Goal: Transaction & Acquisition: Purchase product/service

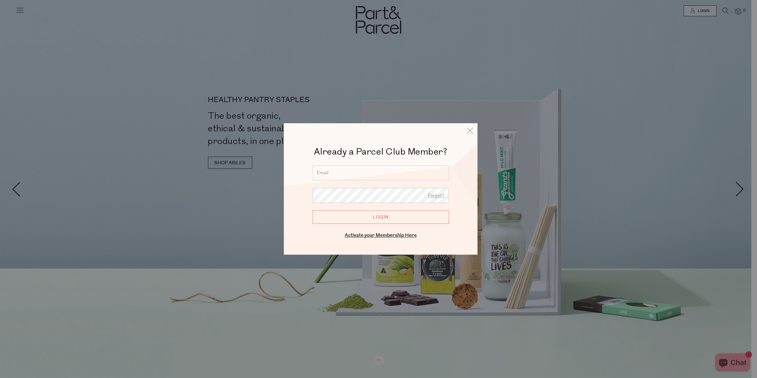
click at [336, 167] on input "email" at bounding box center [381, 173] width 136 height 15
type input "melanie.gill4@hotmail.com"
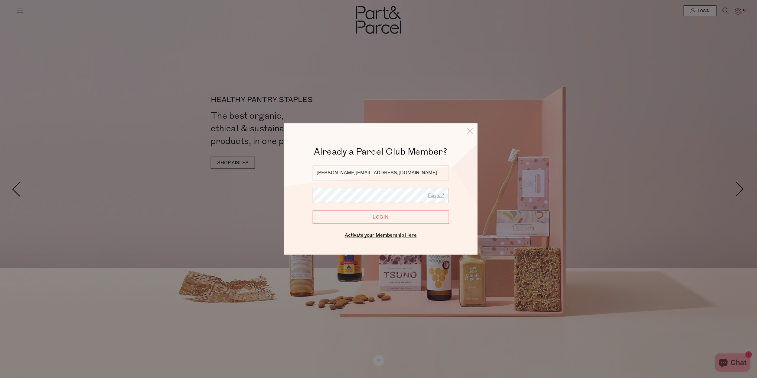
click at [375, 218] on input "Login" at bounding box center [381, 217] width 136 height 13
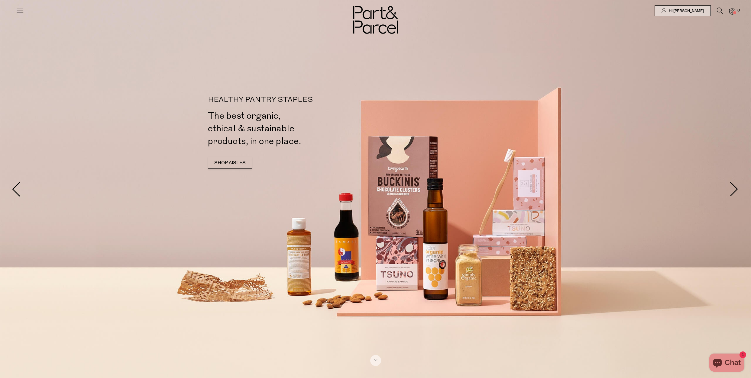
click at [22, 6] on icon at bounding box center [20, 10] width 8 height 8
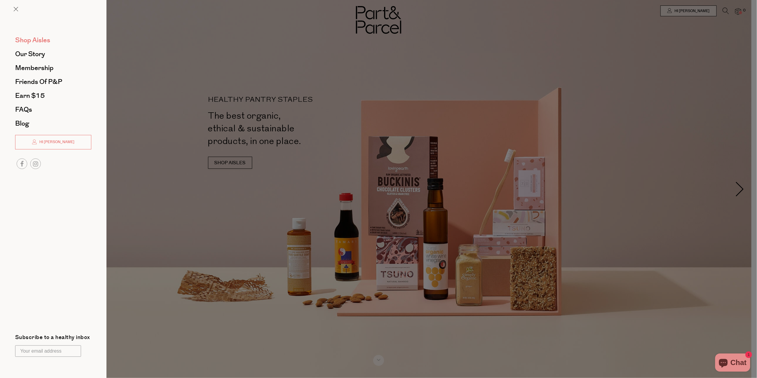
click at [38, 38] on span "Shop Aisles" at bounding box center [32, 40] width 35 height 10
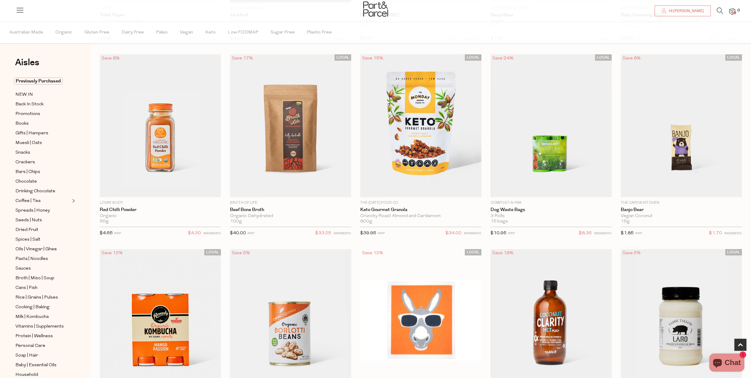
scroll to position [264, 0]
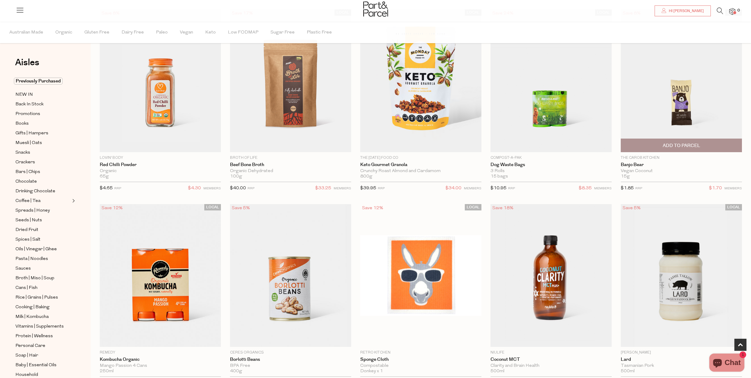
click at [712, 143] on span "Add To Parcel" at bounding box center [682, 145] width 118 height 13
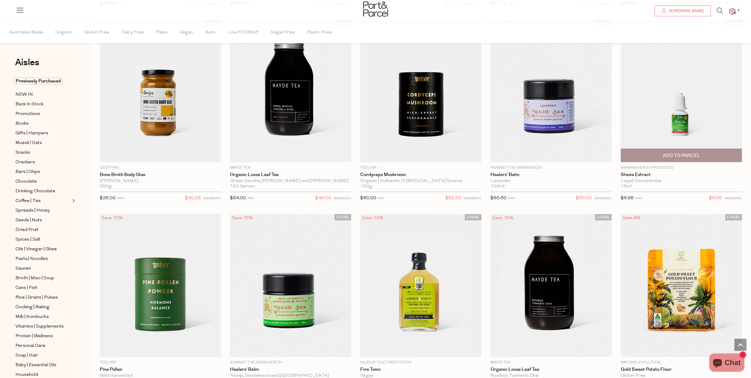
scroll to position [1700, 0]
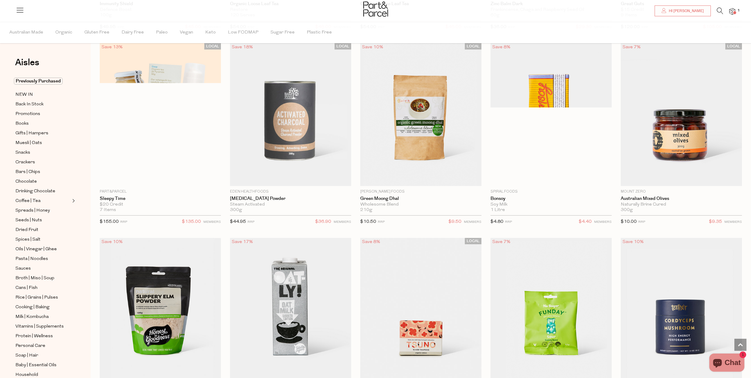
scroll to position [2220, 0]
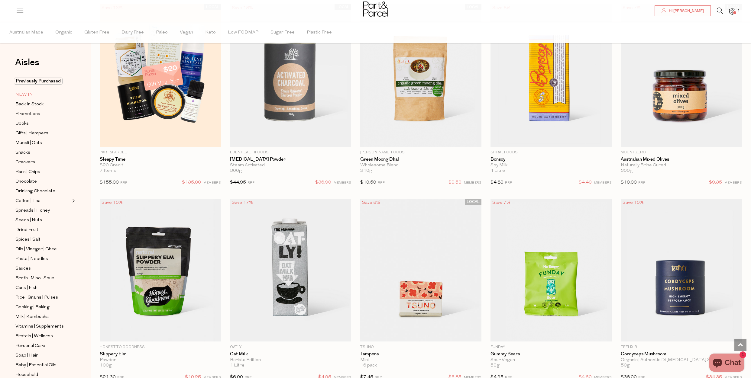
click at [29, 93] on span "NEW IN" at bounding box center [24, 94] width 18 height 7
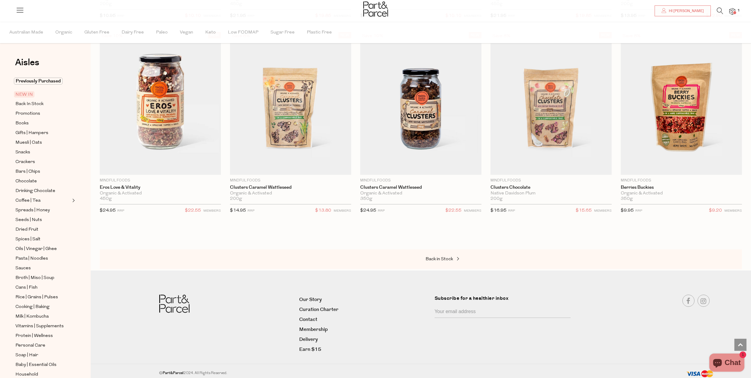
scroll to position [1025, 0]
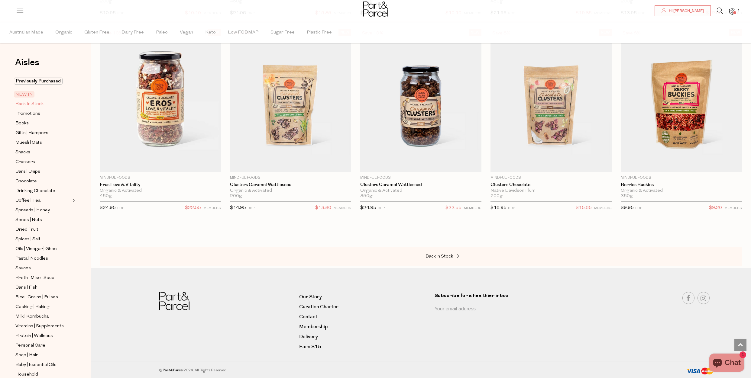
click at [29, 101] on span "Back In Stock" at bounding box center [29, 104] width 28 height 7
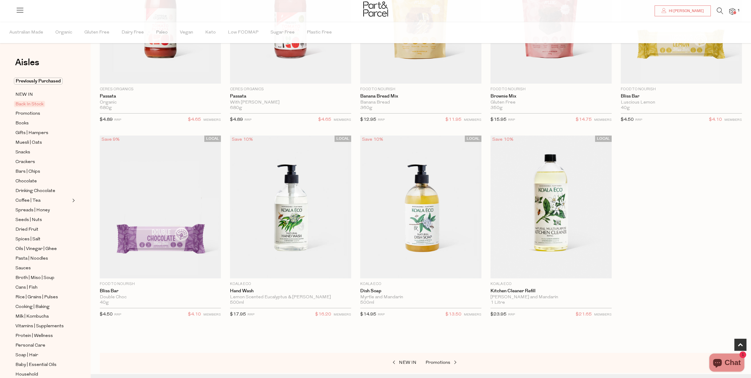
scroll to position [151, 0]
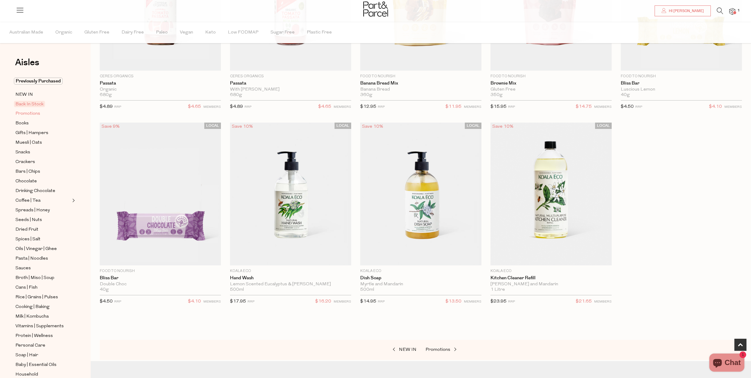
click at [31, 112] on span "Promotions" at bounding box center [27, 113] width 25 height 7
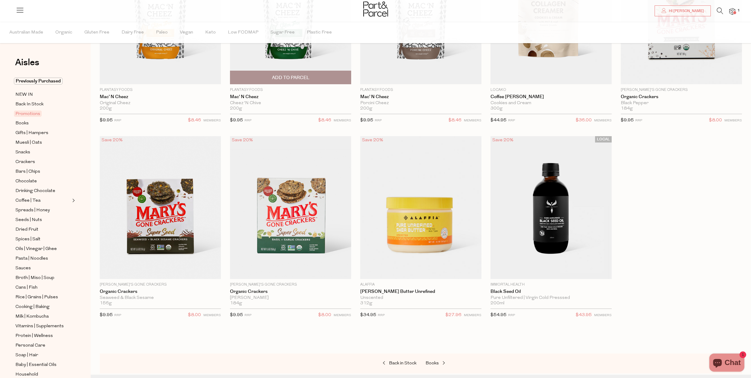
scroll to position [151, 0]
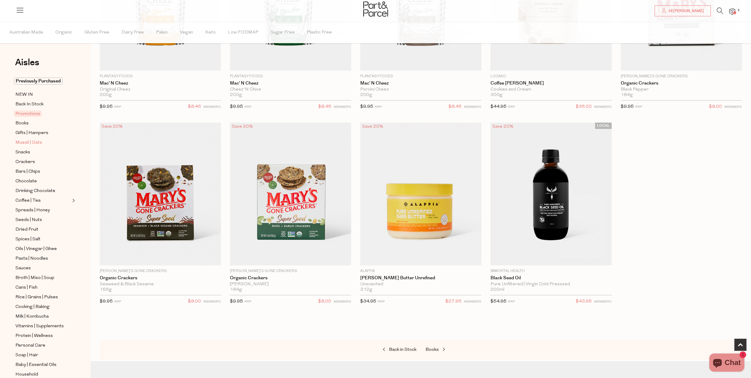
click at [20, 142] on span "Muesli | Oats" at bounding box center [28, 142] width 27 height 7
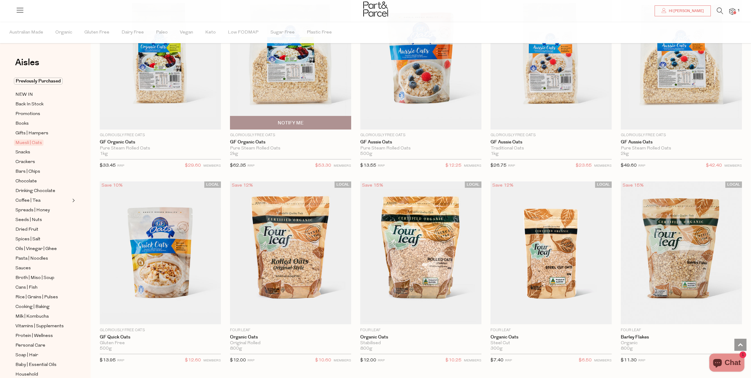
scroll to position [1663, 0]
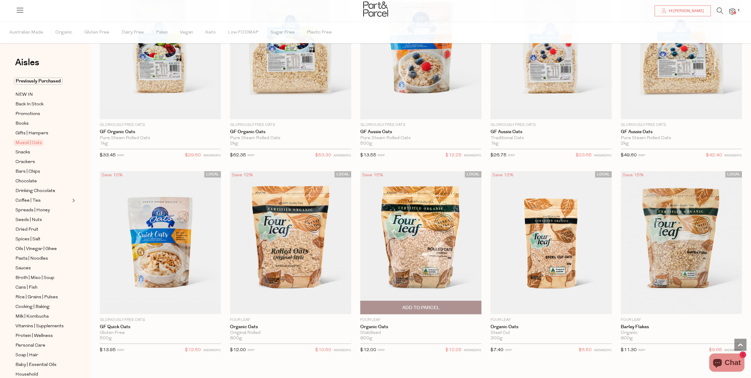
click at [420, 310] on span "Add To Parcel" at bounding box center [420, 308] width 37 height 6
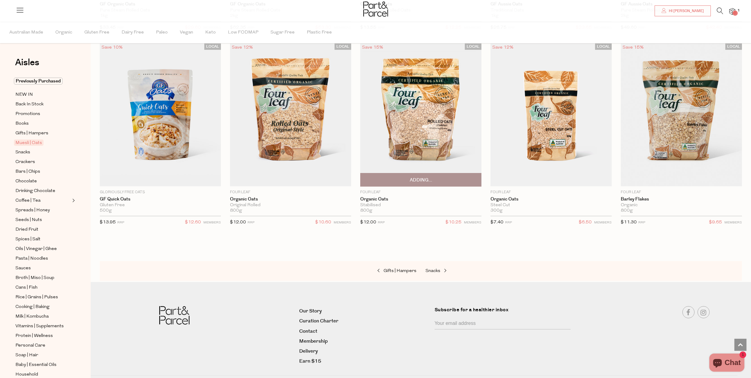
scroll to position [1805, 0]
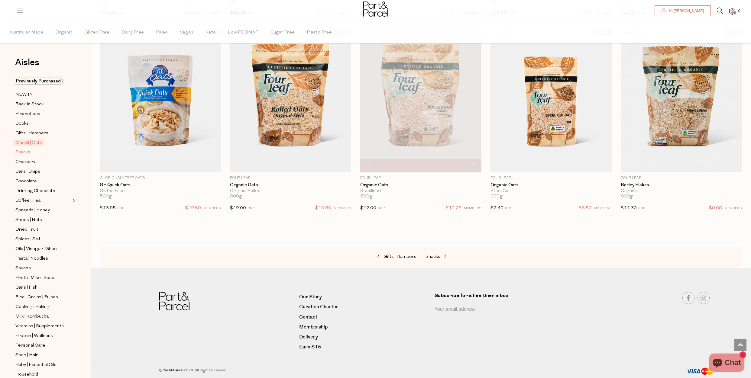
click at [26, 152] on span "Snacks" at bounding box center [22, 152] width 15 height 7
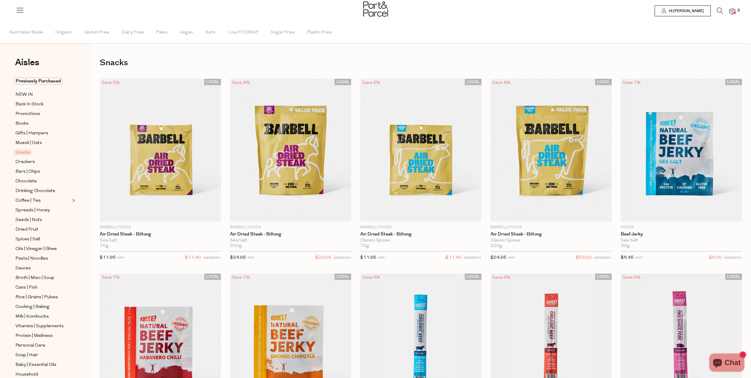
drag, startPoint x: 750, startPoint y: 216, endPoint x: 743, endPoint y: 186, distance: 31.0
click at [293, 216] on span "Add To Parcel" at bounding box center [290, 215] width 37 height 6
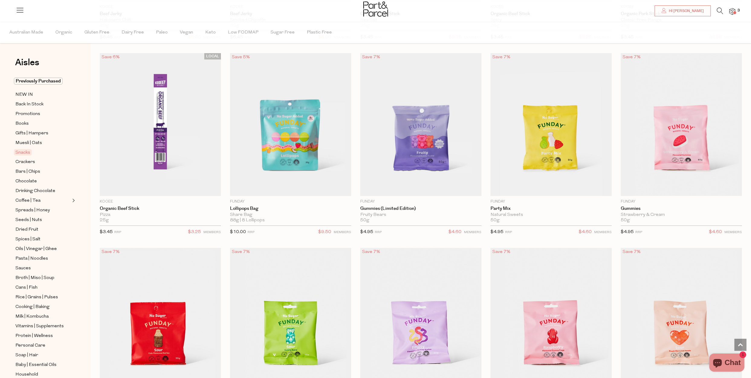
scroll to position [453, 0]
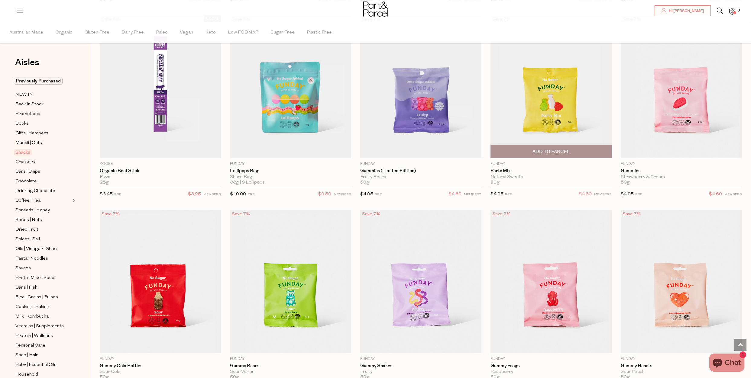
click at [572, 155] on span "Add To Parcel" at bounding box center [551, 151] width 118 height 13
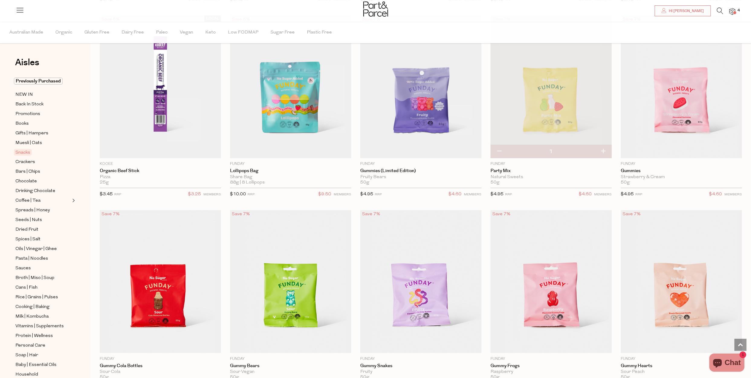
click at [604, 150] on button "button" at bounding box center [603, 151] width 17 height 13
type input "2"
click at [603, 151] on button "button" at bounding box center [603, 151] width 17 height 13
type input "3"
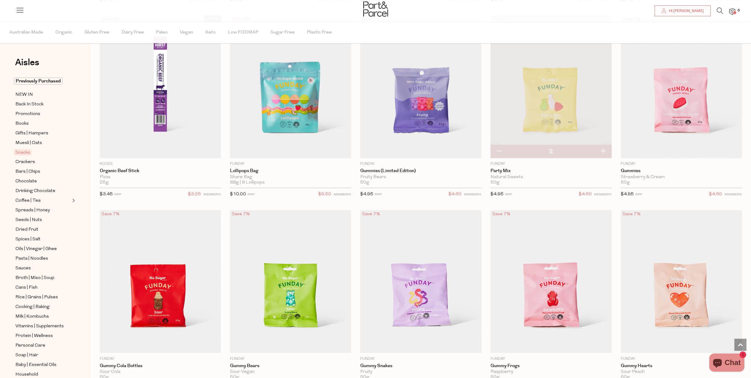
type input "3"
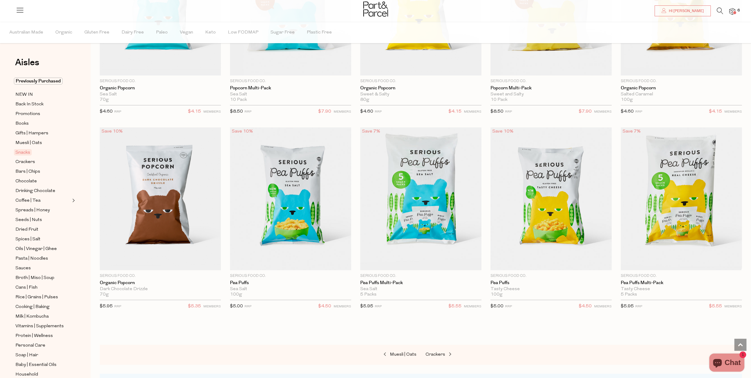
scroll to position [1738, 0]
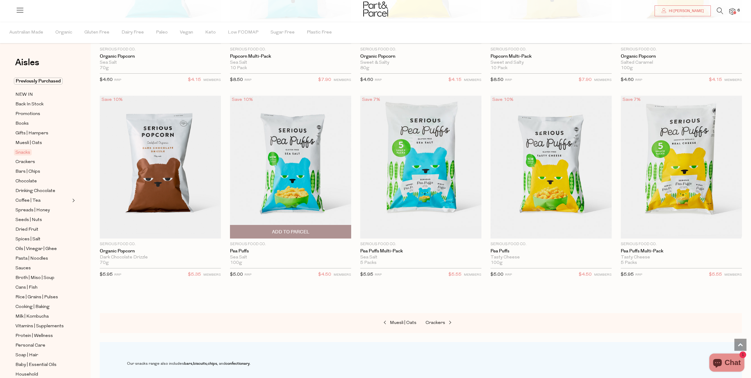
click at [312, 231] on span "Add To Parcel" at bounding box center [291, 231] width 118 height 13
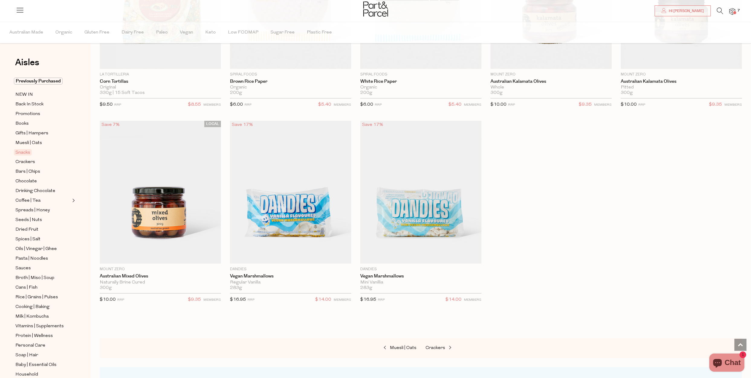
scroll to position [2494, 0]
click at [18, 161] on span "Crackers" at bounding box center [25, 162] width 20 height 7
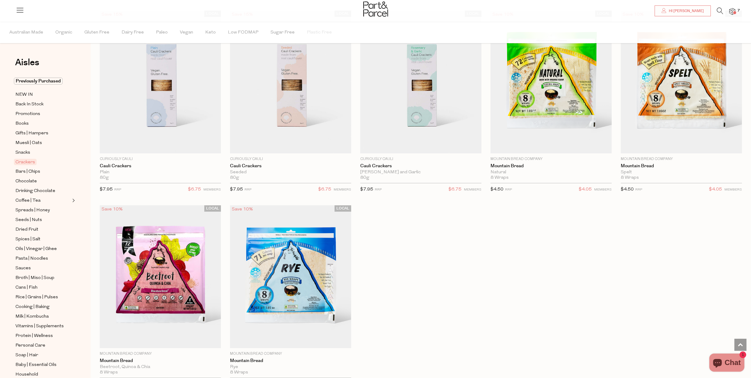
scroll to position [1285, 0]
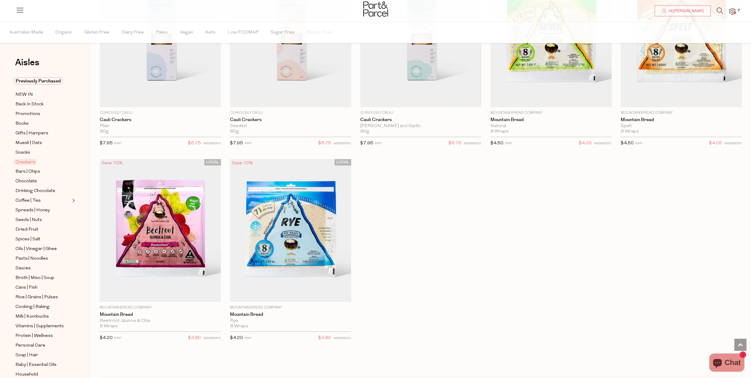
click at [20, 174] on ul "Previously Purchased NEW IN Back In Stock Promotions Books Gifts | Hampers Mues…" at bounding box center [45, 238] width 65 height 320
click at [20, 172] on span "Bars | Chips" at bounding box center [27, 171] width 25 height 7
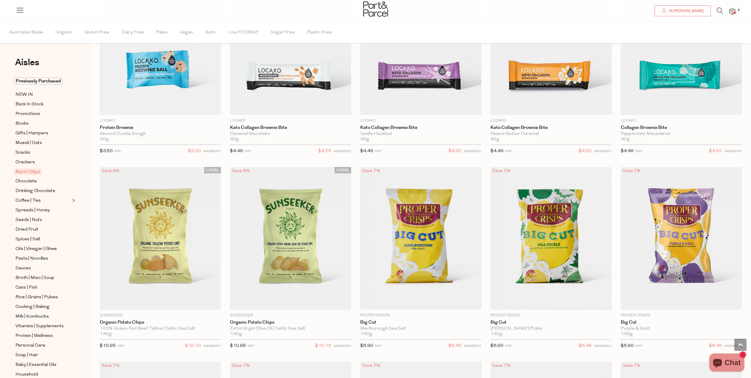
scroll to position [2069, 0]
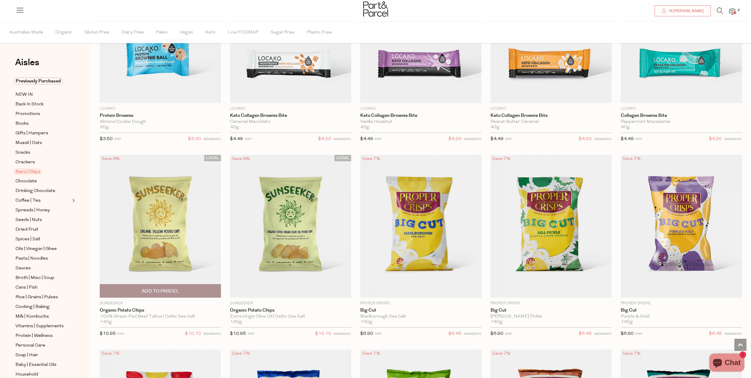
click at [178, 291] on span "Add To Parcel" at bounding box center [160, 291] width 37 height 6
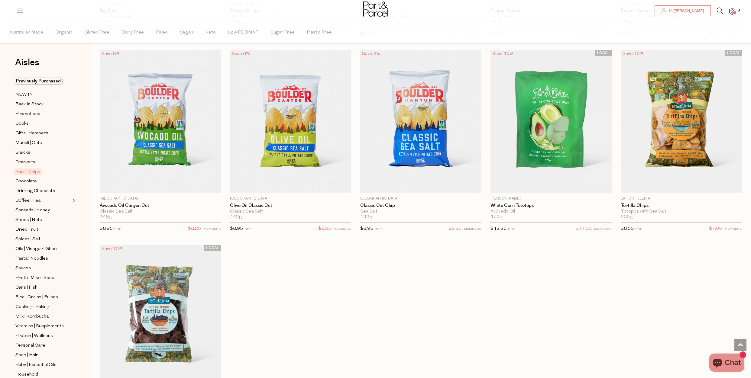
scroll to position [2598, 0]
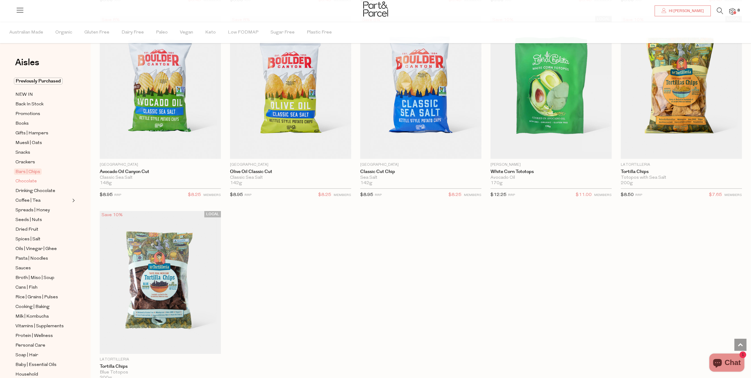
click at [25, 178] on span "Chocolate" at bounding box center [25, 181] width 21 height 7
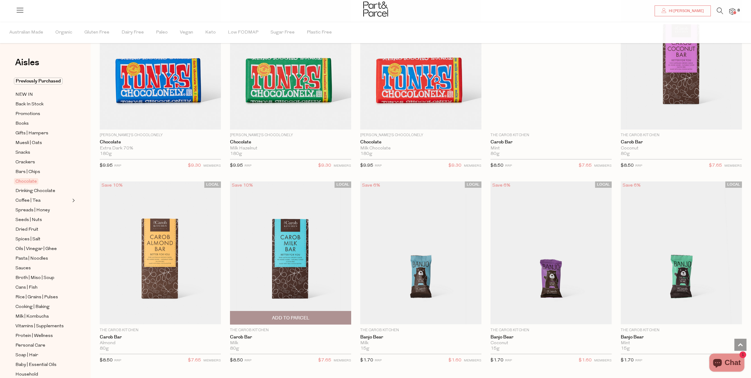
scroll to position [1663, 0]
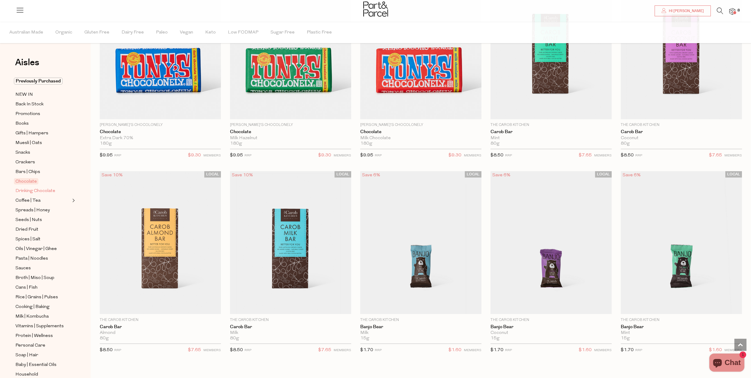
click at [46, 188] on span "Drinking Chocolate" at bounding box center [35, 191] width 40 height 7
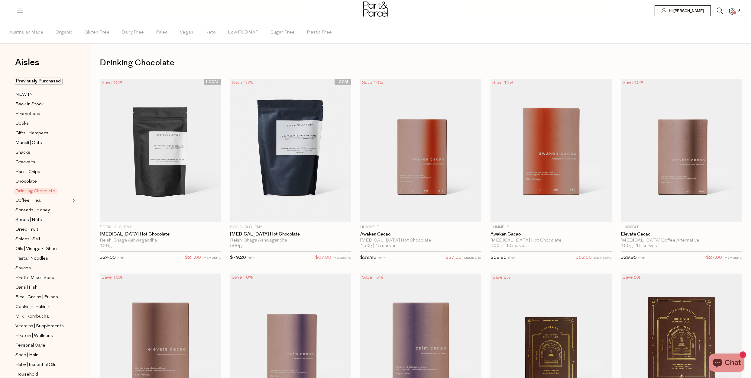
drag, startPoint x: 368, startPoint y: 336, endPoint x: 749, endPoint y: 254, distance: 389.9
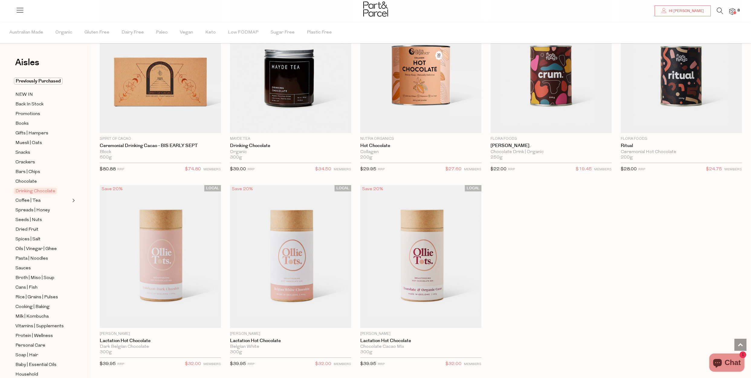
scroll to position [491, 0]
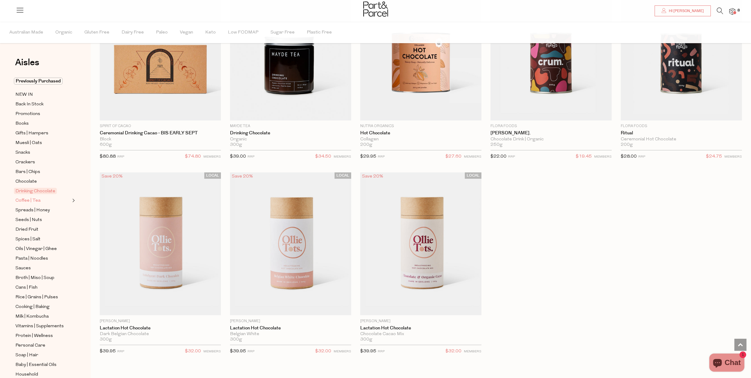
click at [32, 197] on span "Coffee | Tea" at bounding box center [27, 200] width 25 height 7
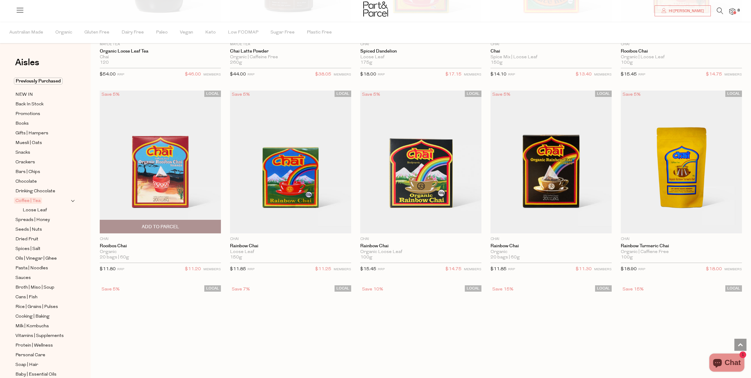
scroll to position [2334, 0]
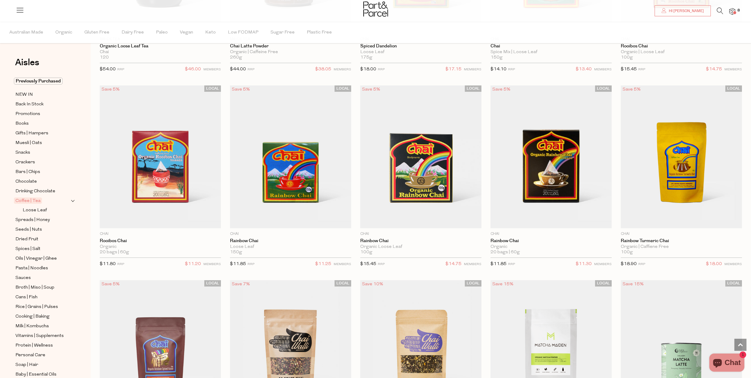
drag, startPoint x: 144, startPoint y: 223, endPoint x: 93, endPoint y: 308, distance: 99.0
click at [93, 308] on div "LOCAL Save 5% 1 Add To Parcel Chai Rainbow Spiced Cacao Organic 150g Only 14 Av…" at bounding box center [156, 374] width 130 height 186
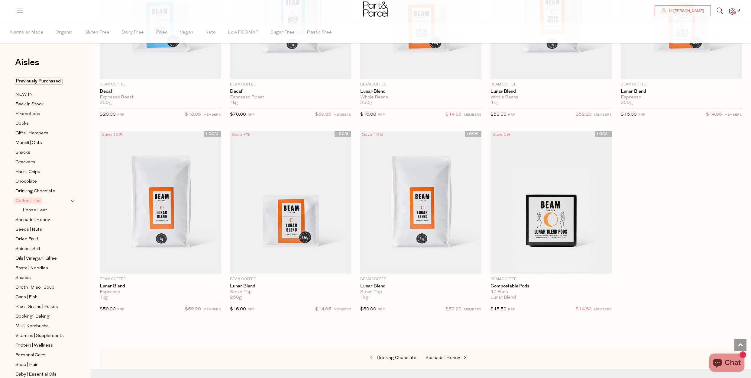
scroll to position [3278, 0]
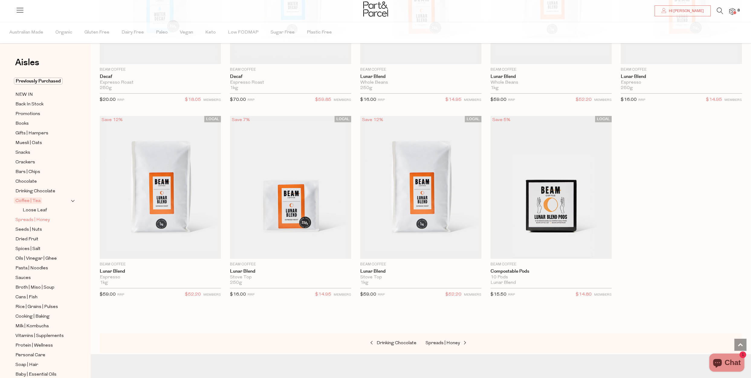
click at [37, 217] on span "Spreads | Honey" at bounding box center [32, 220] width 34 height 7
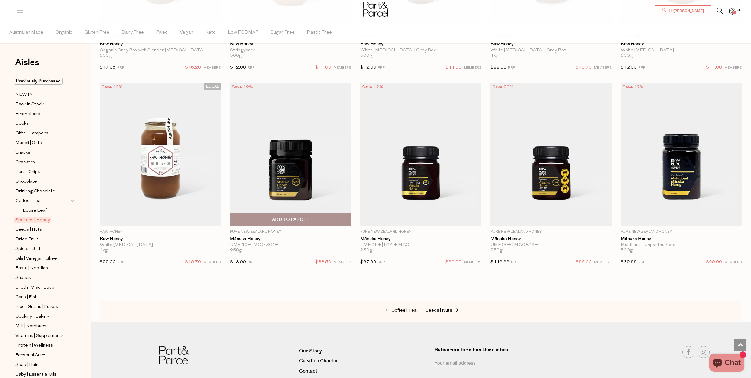
scroll to position [1805, 0]
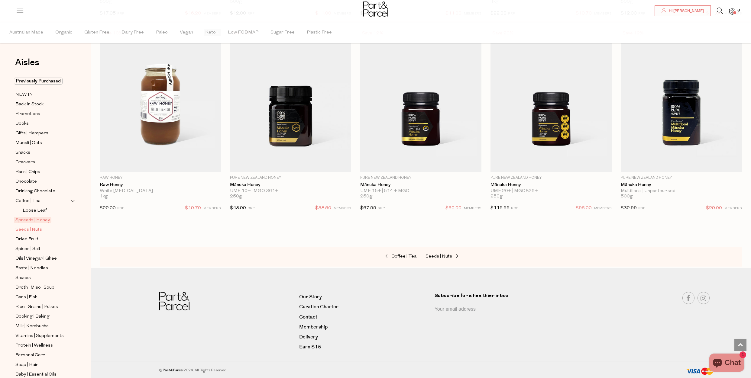
click at [28, 227] on span "Seeds | Nuts" at bounding box center [28, 229] width 27 height 7
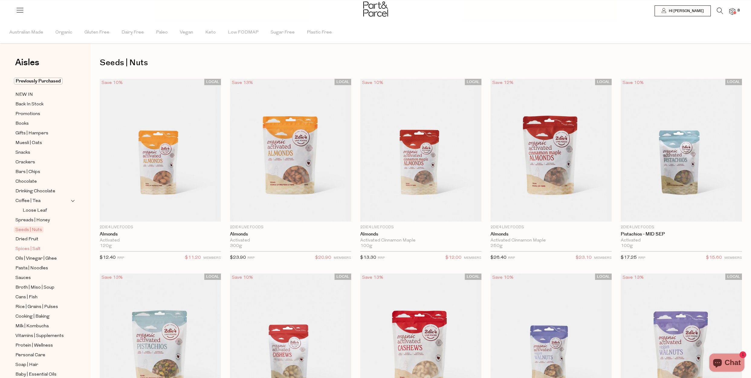
click at [27, 247] on span "Spices | Salt" at bounding box center [27, 249] width 25 height 7
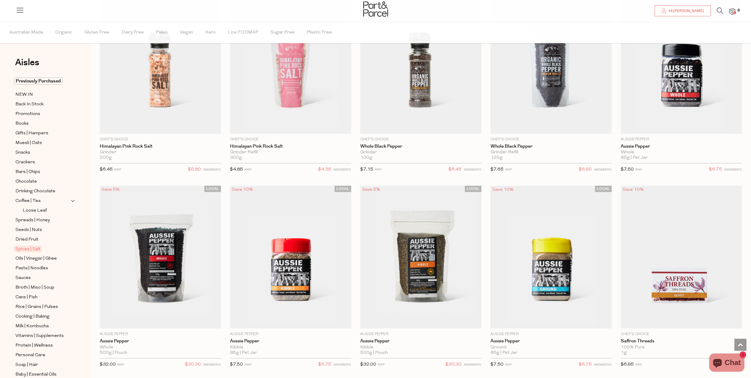
scroll to position [567, 0]
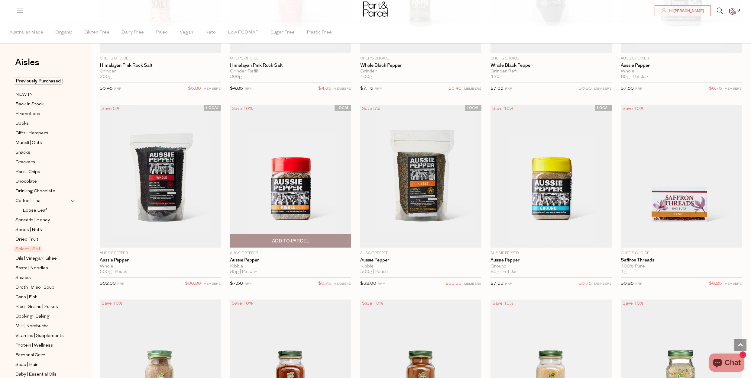
click at [320, 241] on span "Add To Parcel" at bounding box center [291, 241] width 118 height 13
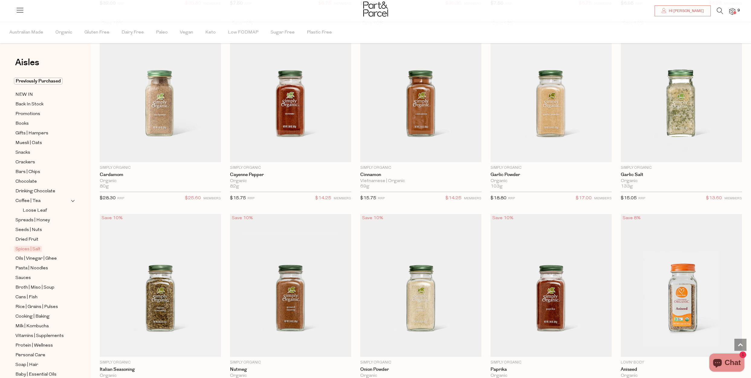
scroll to position [869, 0]
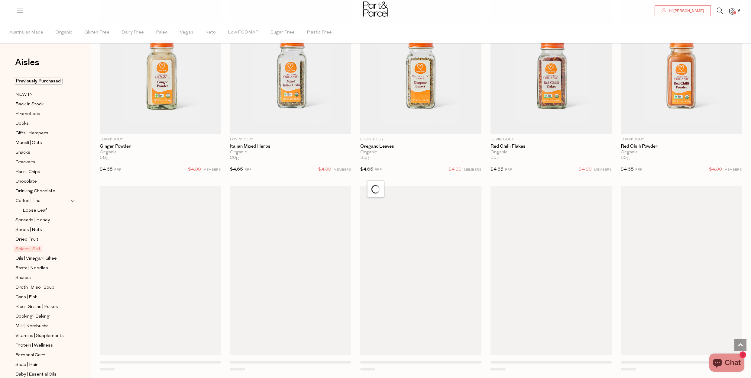
scroll to position [1851, 0]
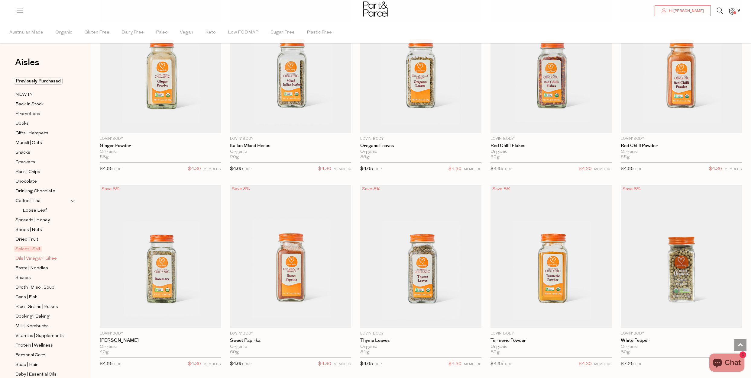
click at [46, 255] on span "Oils | Vinegar | Ghee" at bounding box center [35, 258] width 41 height 7
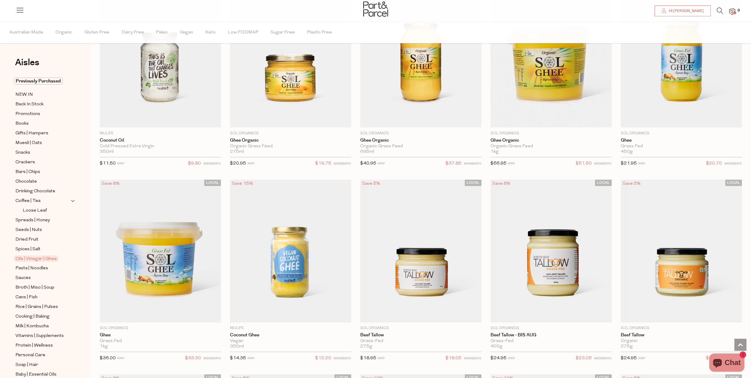
scroll to position [683, 0]
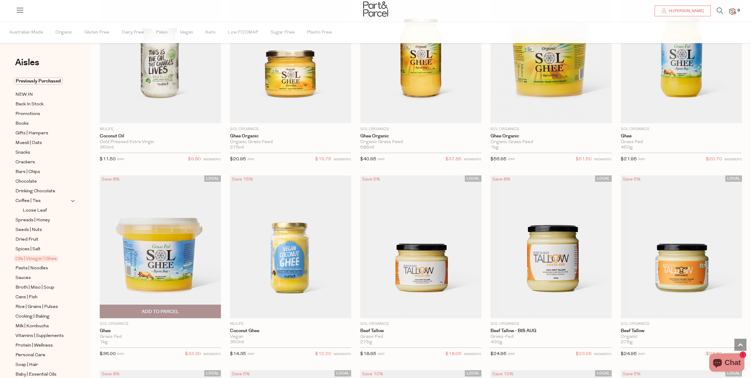
click at [183, 313] on span "Add To Parcel" at bounding box center [161, 311] width 118 height 13
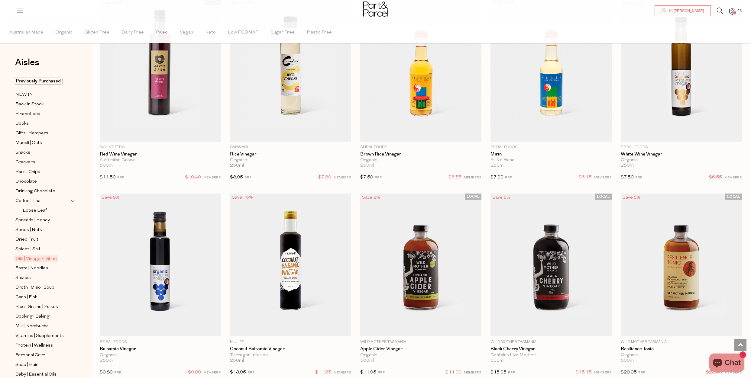
scroll to position [1175, 0]
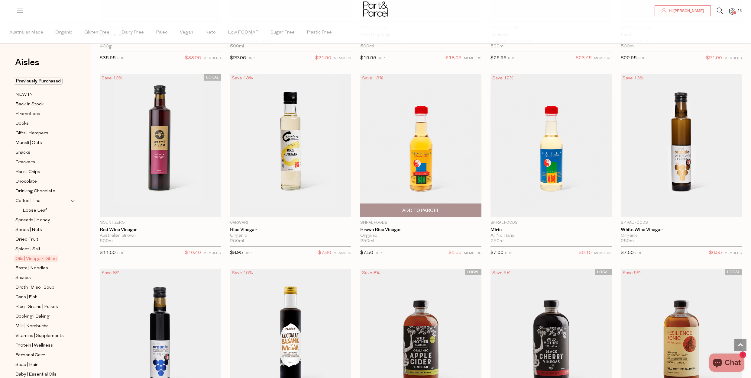
click at [468, 213] on span "Add To Parcel" at bounding box center [421, 210] width 118 height 13
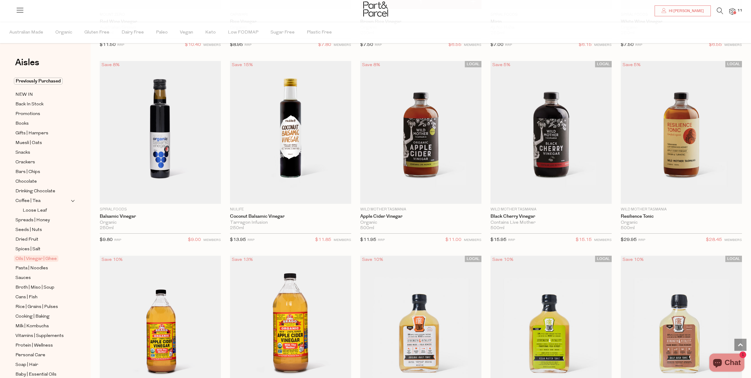
scroll to position [1345, 0]
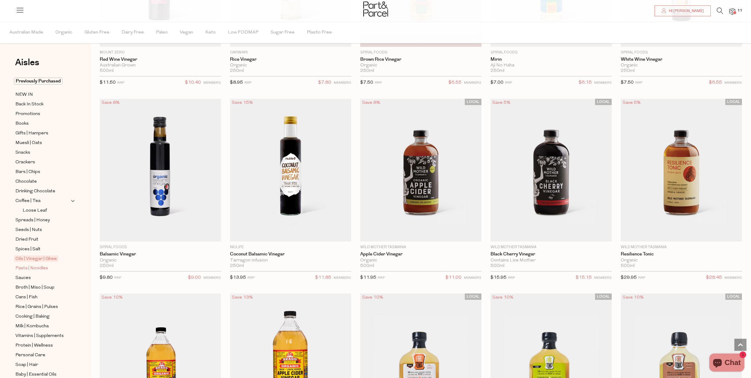
click at [31, 266] on span "Pasta | Noodles" at bounding box center [31, 268] width 33 height 7
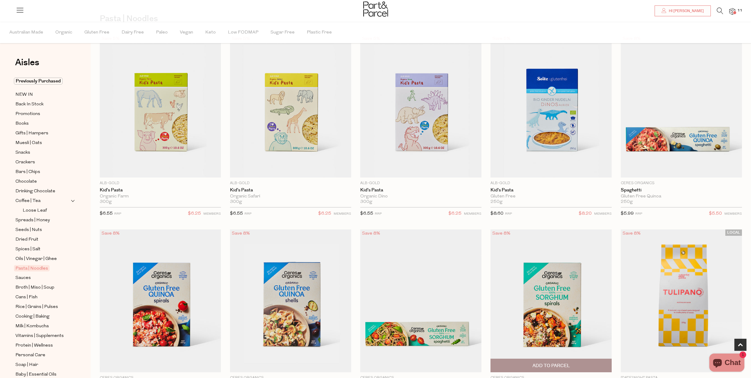
scroll to position [38, 0]
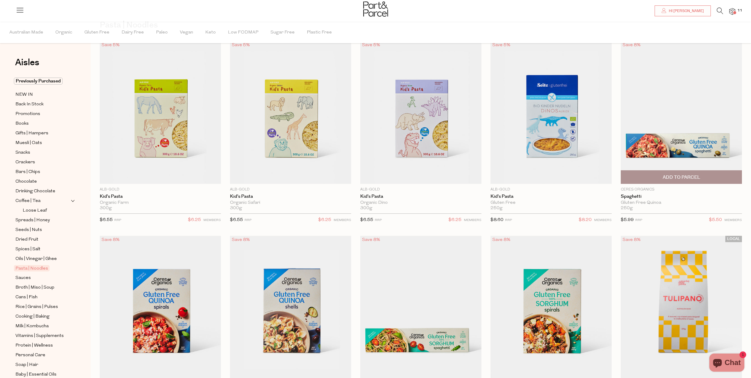
click at [712, 174] on span "Add To Parcel" at bounding box center [682, 177] width 118 height 13
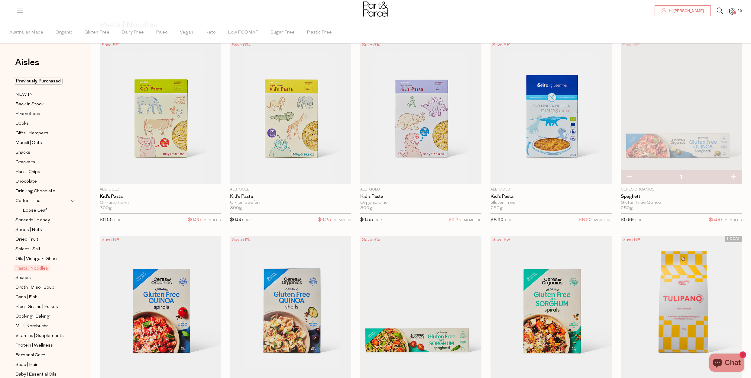
click at [734, 181] on button "button" at bounding box center [733, 177] width 17 height 13
type input "2"
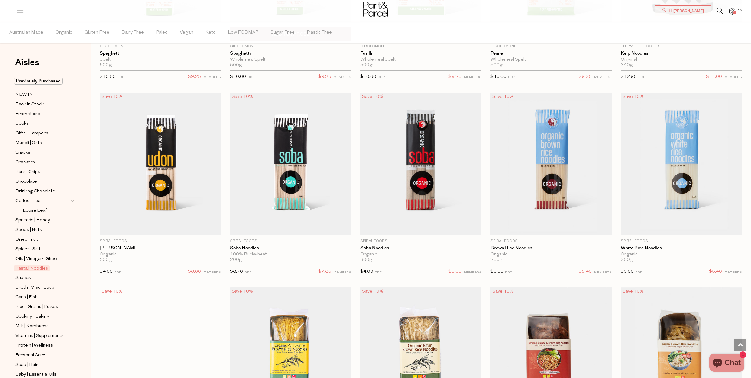
scroll to position [1360, 0]
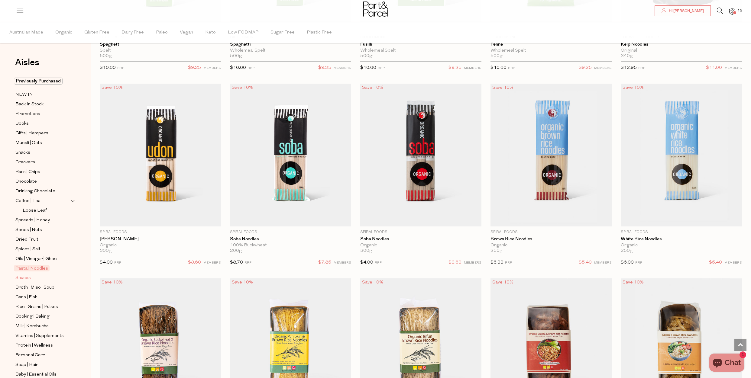
click at [19, 275] on span "Sauces" at bounding box center [22, 278] width 15 height 7
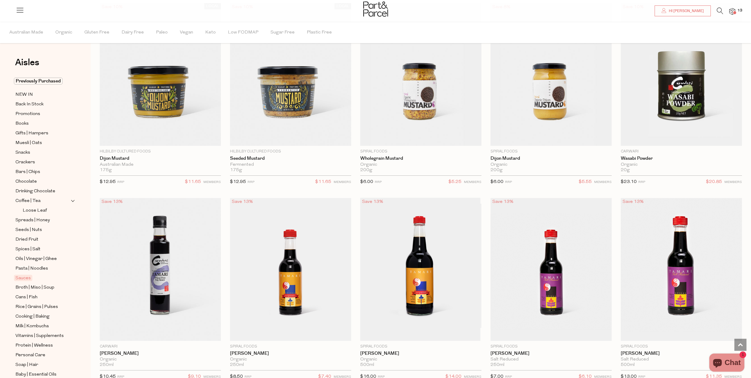
scroll to position [1625, 0]
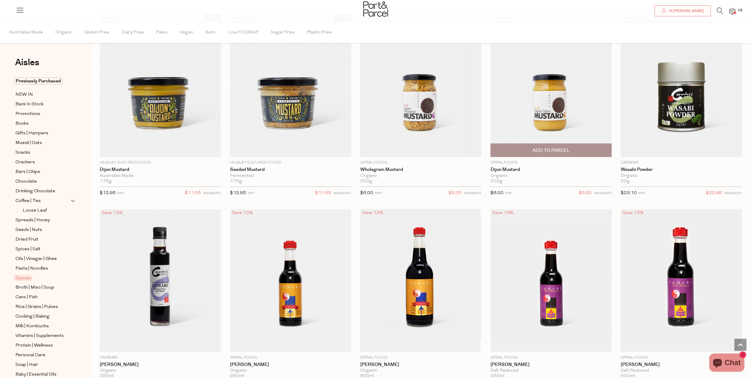
click at [588, 151] on span "Add To Parcel" at bounding box center [551, 150] width 118 height 13
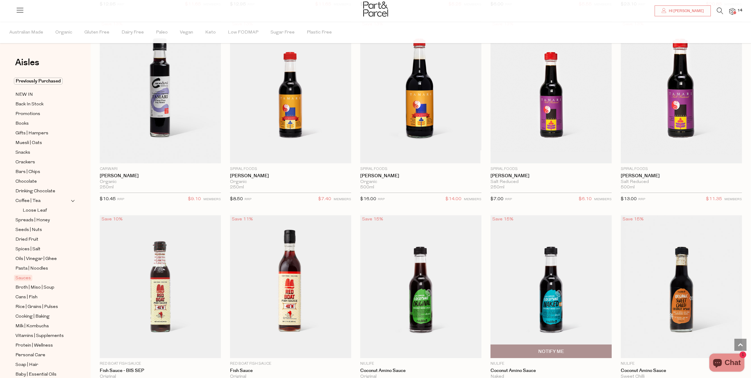
scroll to position [1851, 0]
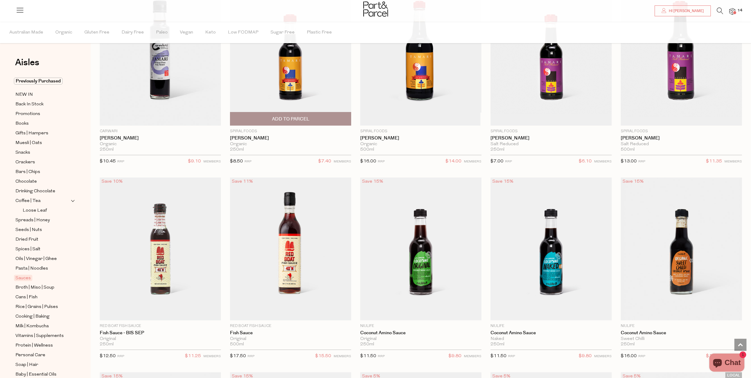
click at [299, 120] on span "Add To Parcel" at bounding box center [290, 119] width 37 height 6
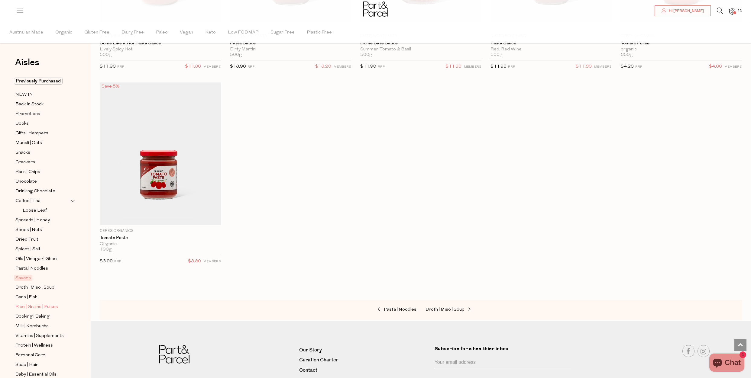
scroll to position [46, 0]
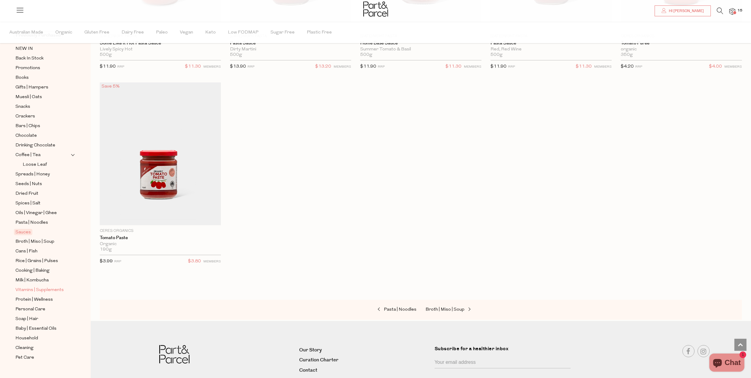
click at [54, 287] on span "Vitamins | Supplements" at bounding box center [39, 290] width 48 height 7
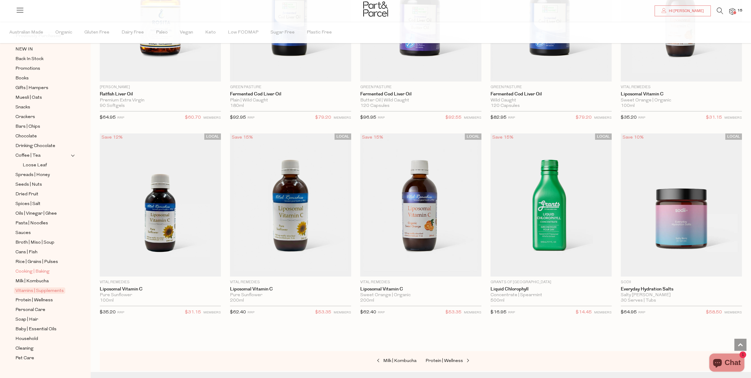
scroll to position [46, 0]
click at [53, 296] on link "Protein | Wellness" at bounding box center [42, 300] width 55 height 8
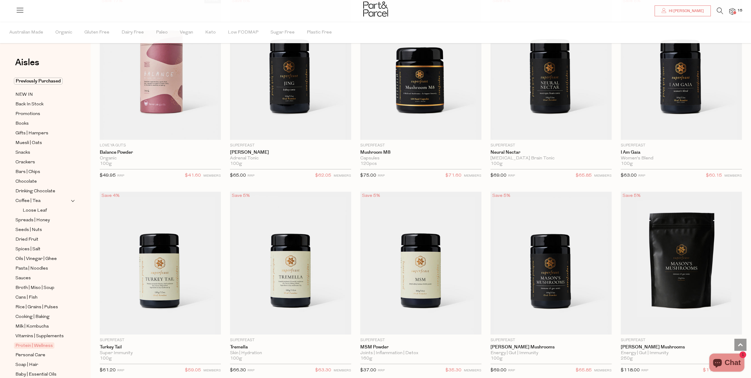
scroll to position [1058, 0]
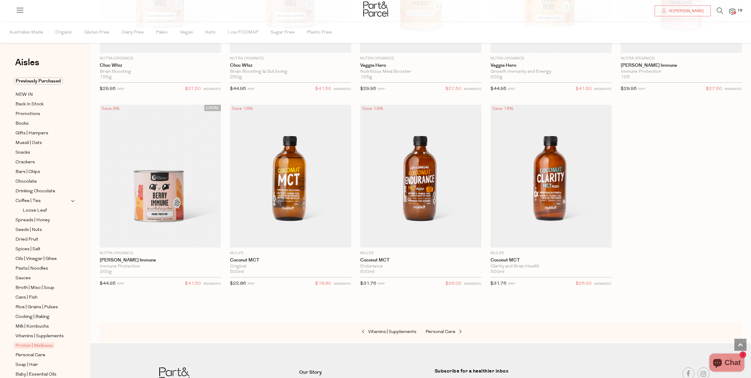
scroll to position [2947, 0]
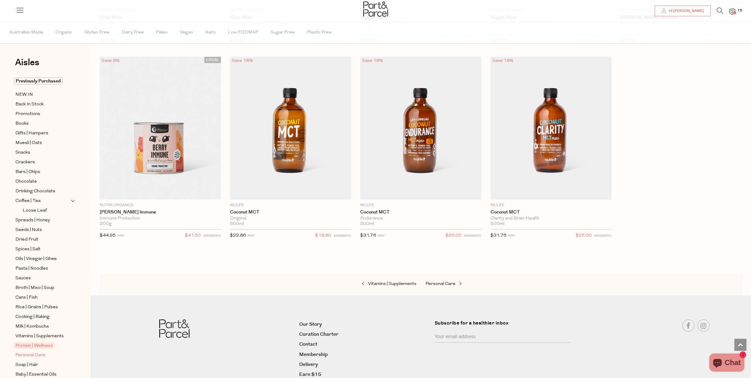
click at [28, 352] on span "Personal Care" at bounding box center [30, 355] width 30 height 7
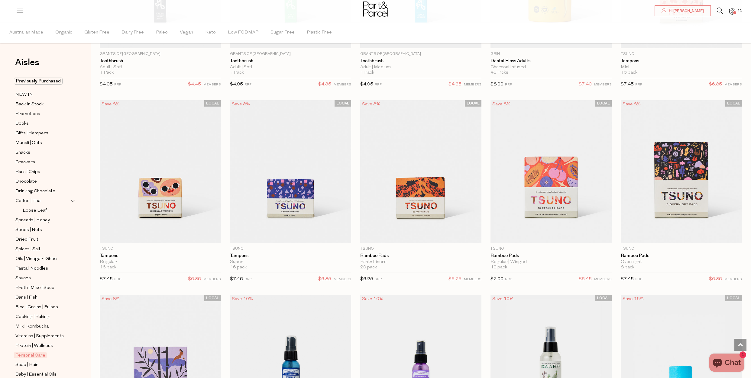
scroll to position [1360, 0]
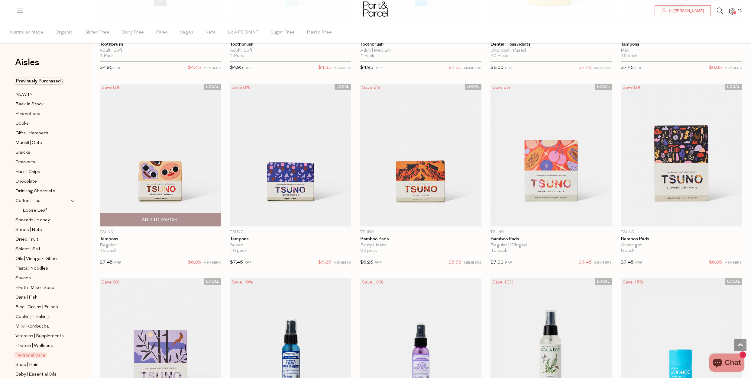
click at [196, 223] on span "Add To Parcel" at bounding box center [161, 219] width 118 height 13
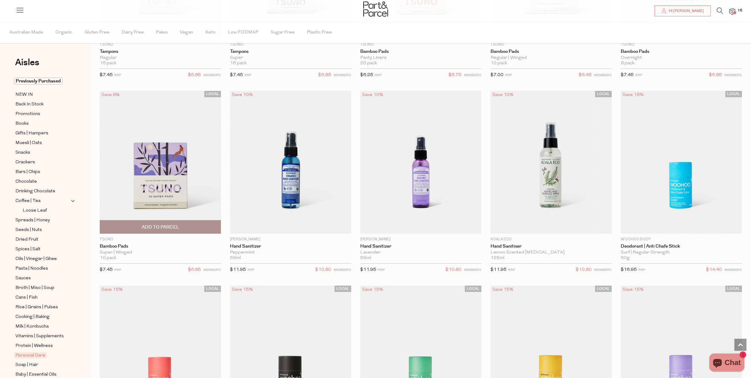
scroll to position [1549, 0]
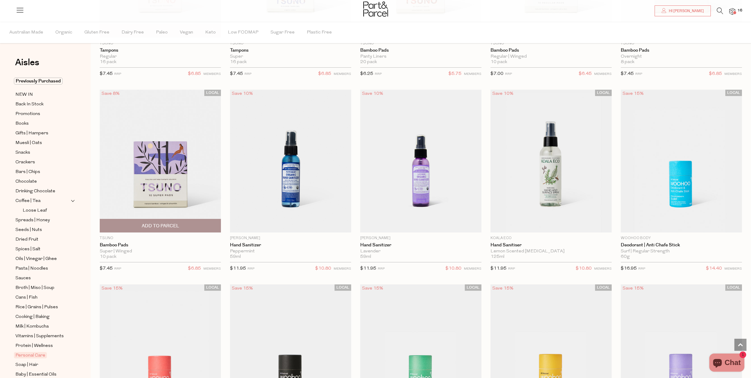
click at [180, 225] on span "Add To Parcel" at bounding box center [161, 225] width 118 height 13
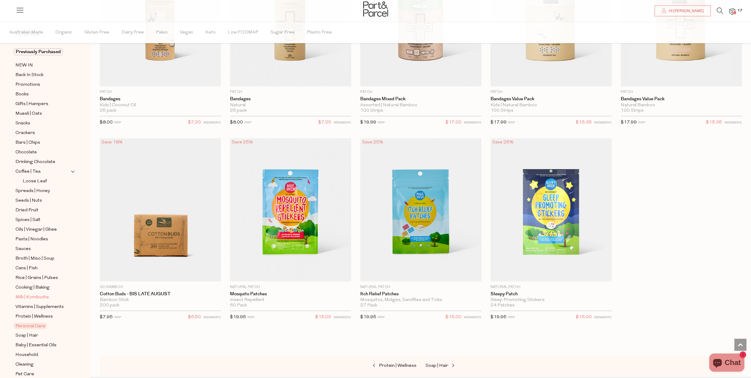
scroll to position [46, 0]
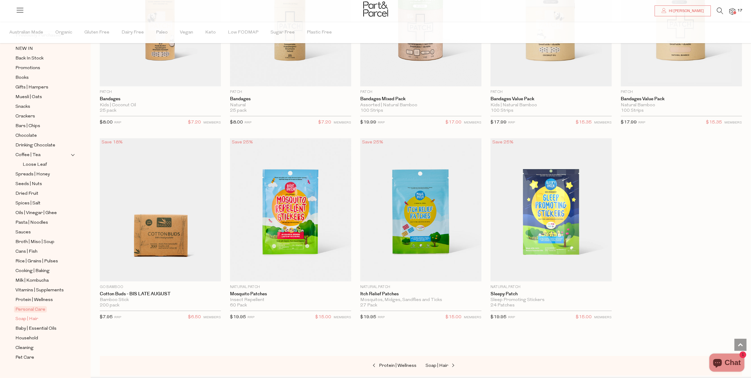
click at [32, 316] on span "Soap | Hair" at bounding box center [26, 319] width 23 height 7
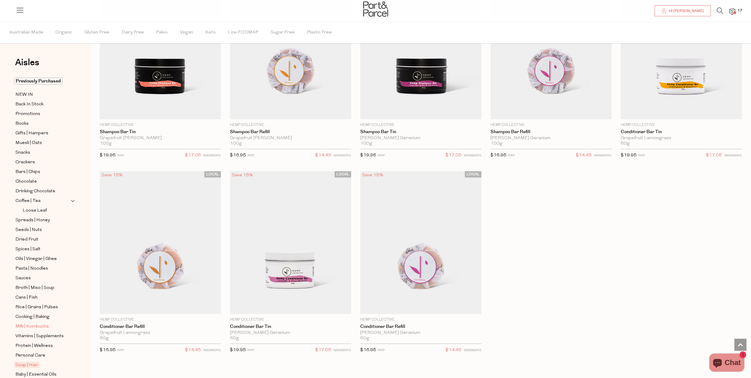
scroll to position [46, 0]
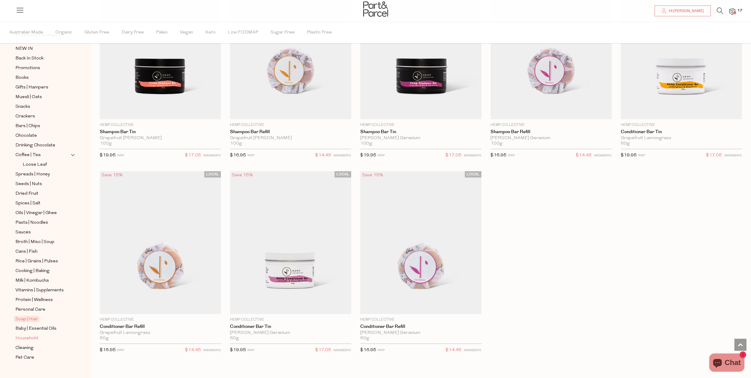
click at [33, 335] on span "Household" at bounding box center [26, 338] width 23 height 7
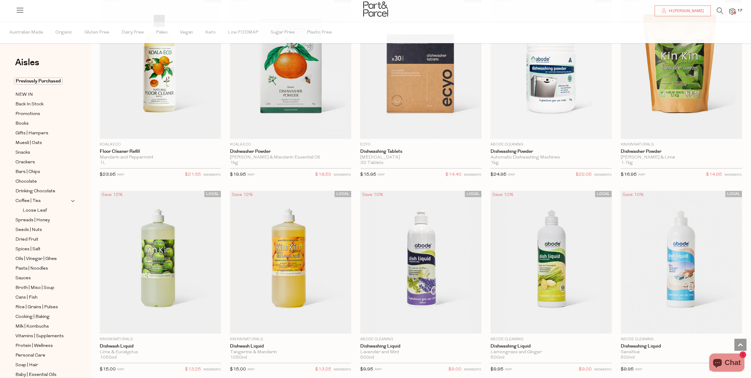
scroll to position [1096, 0]
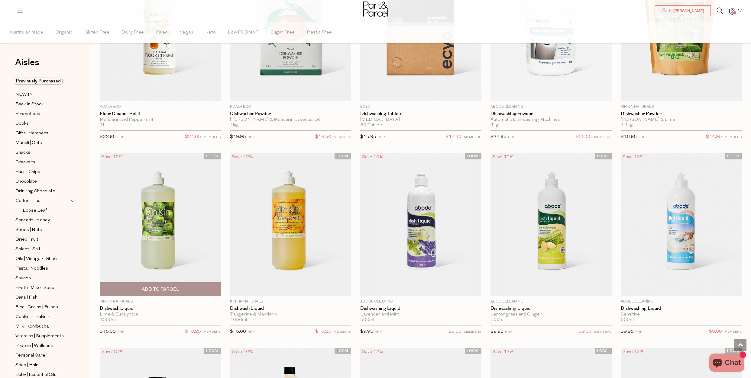
click at [178, 290] on span "Add To Parcel" at bounding box center [160, 290] width 37 height 6
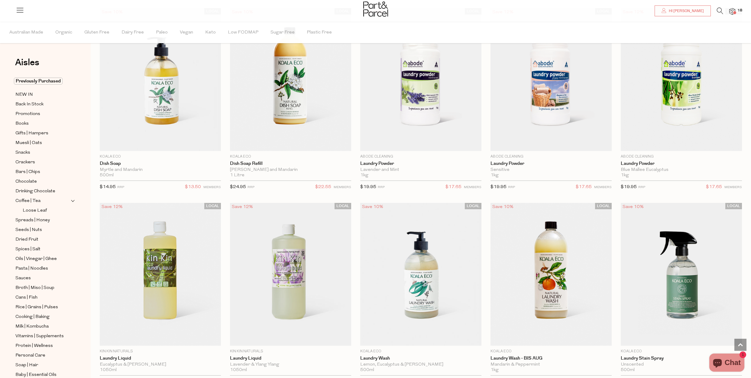
scroll to position [1511, 0]
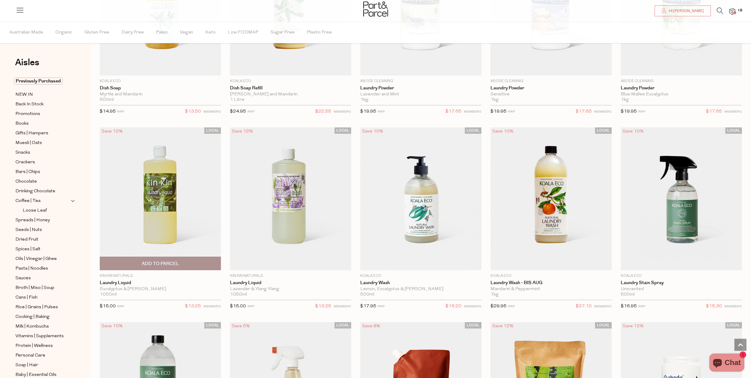
click at [181, 262] on span "Add To Parcel" at bounding box center [161, 263] width 118 height 13
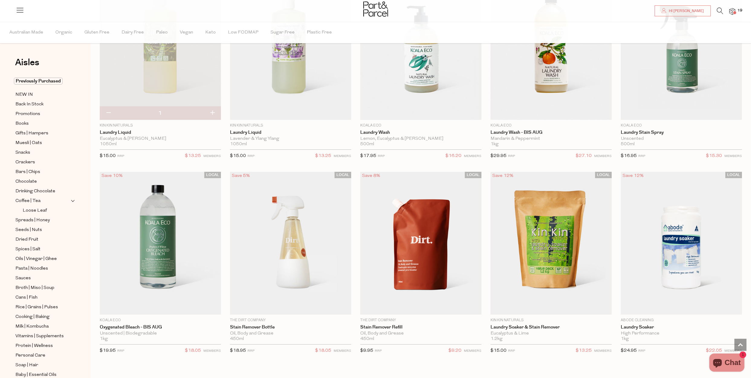
scroll to position [1663, 0]
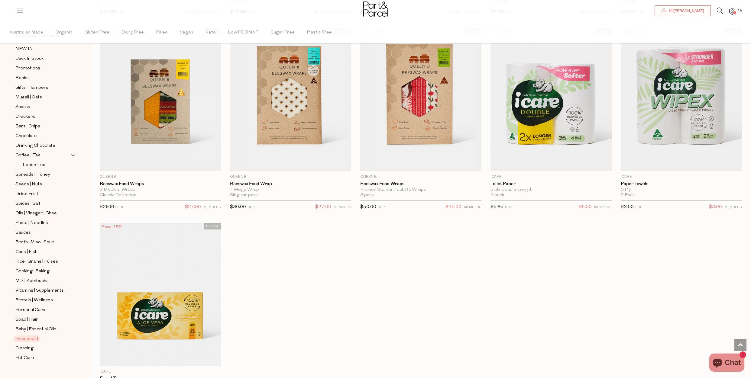
scroll to position [46, 0]
click at [26, 345] on span "Cleaning" at bounding box center [24, 348] width 18 height 7
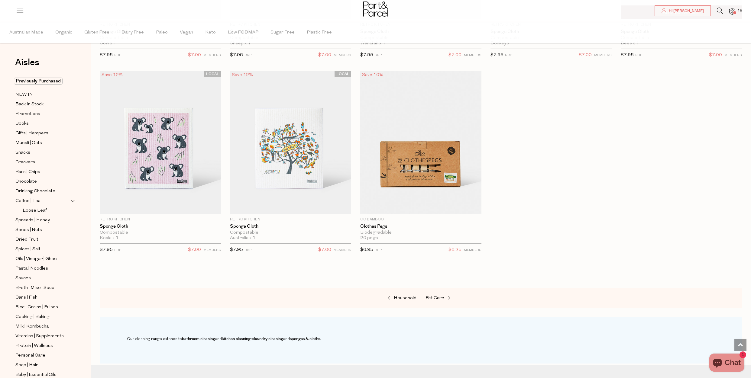
scroll to position [306, 0]
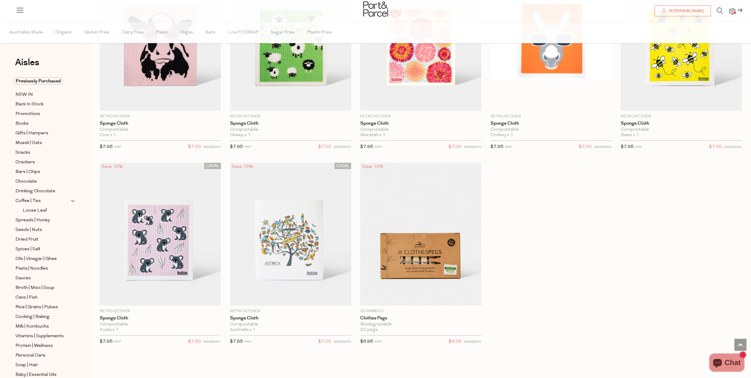
click at [743, 11] on span "19" at bounding box center [740, 10] width 8 height 5
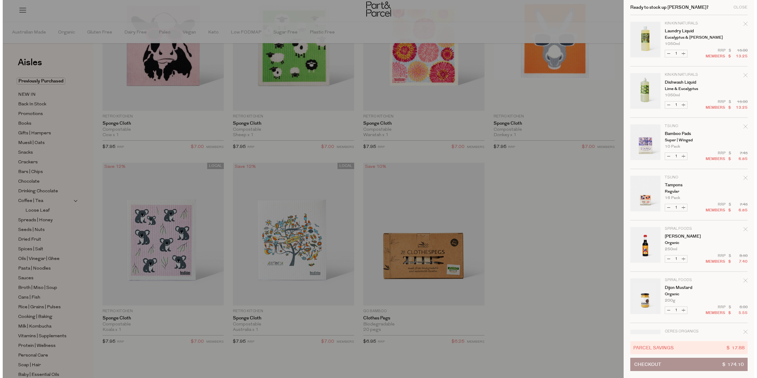
scroll to position [307, 0]
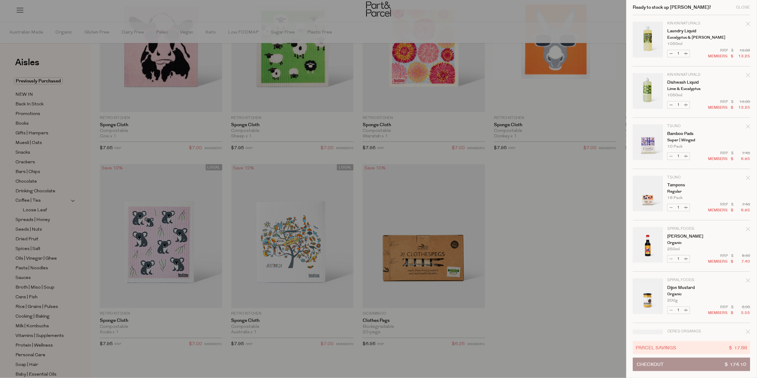
click at [747, 282] on icon "Remove Dijon Mustard" at bounding box center [748, 281] width 4 height 4
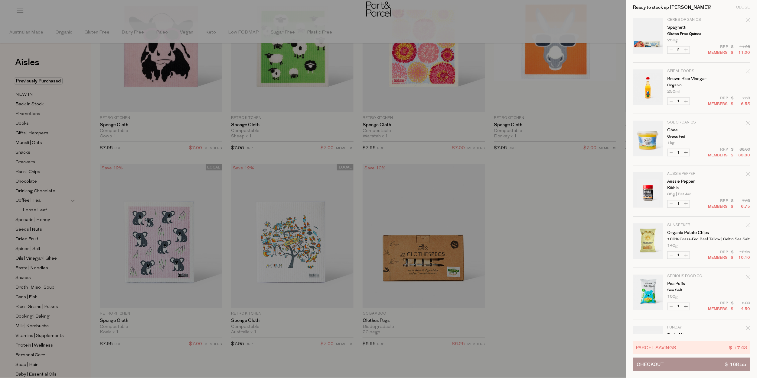
scroll to position [302, 0]
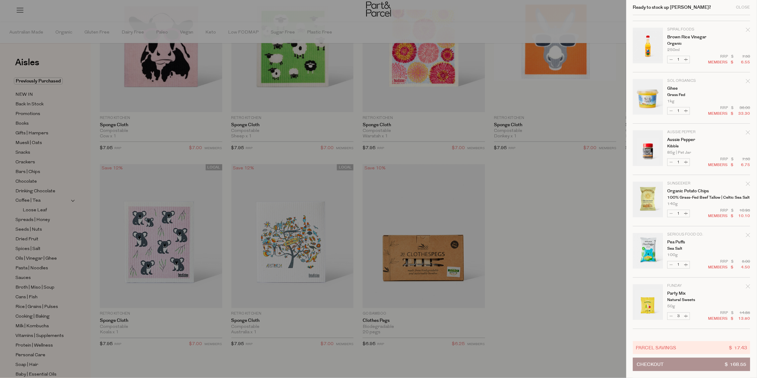
click at [747, 184] on icon "Remove Organic Potato Chips" at bounding box center [748, 184] width 4 height 4
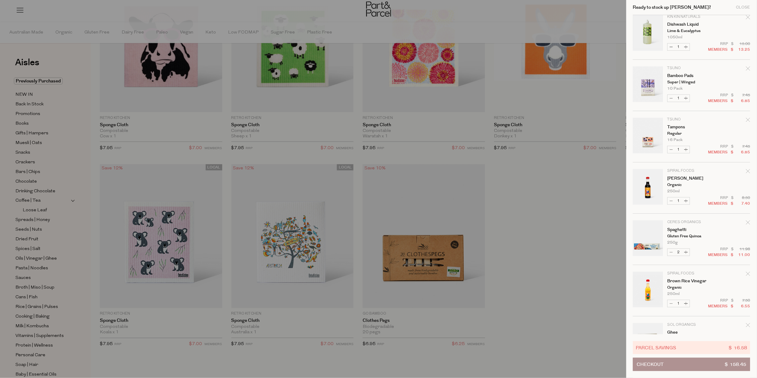
scroll to position [76, 0]
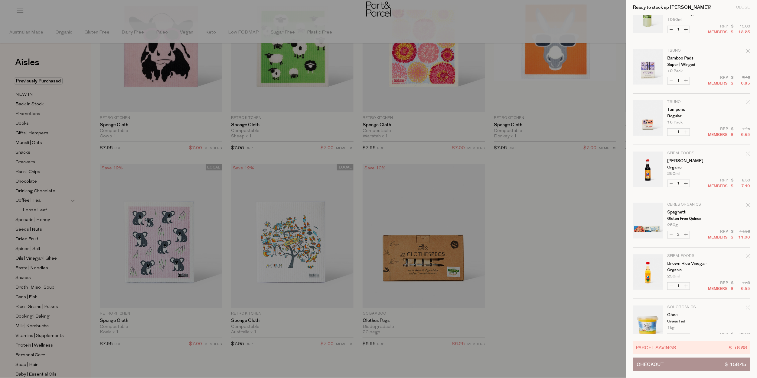
click at [746, 258] on icon "Remove Brown Rice Vinegar" at bounding box center [748, 257] width 4 height 4
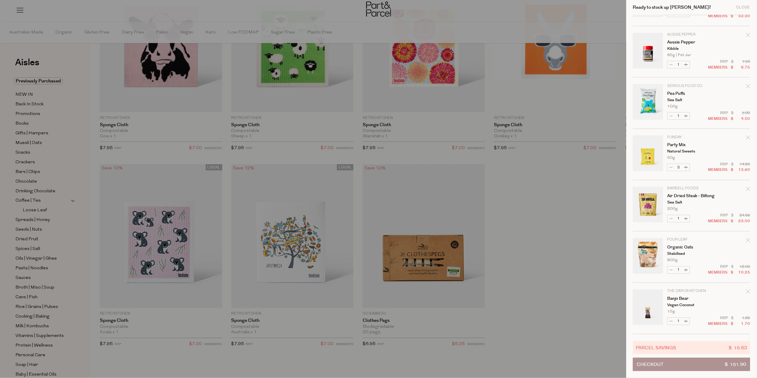
scroll to position [349, 0]
click at [747, 190] on icon "Remove Air Dried Steak - Biltong" at bounding box center [748, 189] width 4 height 4
click at [686, 322] on button "Increase Banjo Bear" at bounding box center [685, 321] width 7 height 7
type input "2"
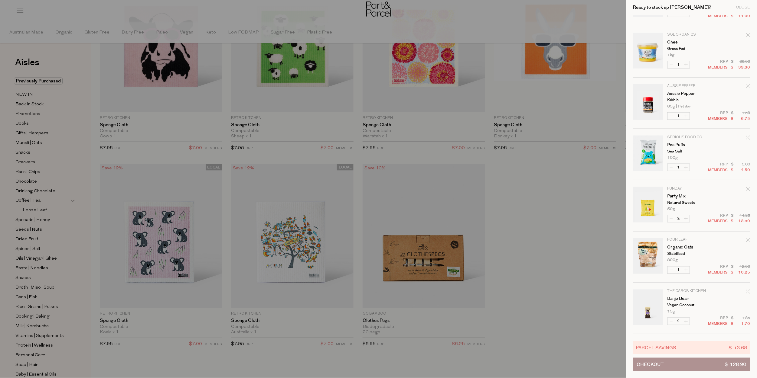
click at [686, 322] on form "Image Product Total Qty Kin Kin Naturals Laundry Liquid Eucalyptus & Lemon Myrt…" at bounding box center [691, 26] width 117 height 617
click at [694, 366] on button "Checkout $ 130.60" at bounding box center [691, 364] width 117 height 13
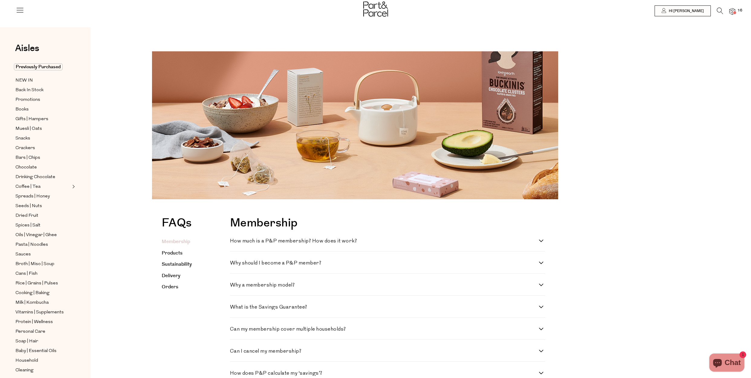
click at [388, 332] on div "Can my membership cover multiple households? Each membership covers a single ho…" at bounding box center [387, 329] width 315 height 22
click at [366, 332] on h4 "Can my membership cover multiple households?" at bounding box center [384, 329] width 309 height 5
click at [234, 331] on households\? "Can my membership cover multiple households?" at bounding box center [232, 329] width 4 height 4
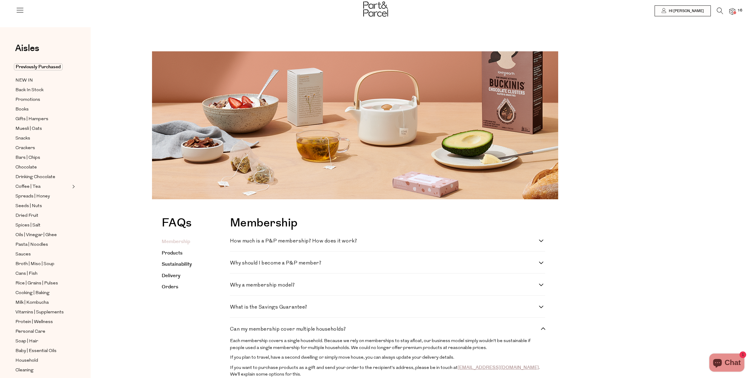
click at [366, 332] on h4 "Can my membership cover multiple households?" at bounding box center [384, 329] width 309 height 5
click at [234, 331] on households\? "Can my membership cover multiple households?" at bounding box center [232, 329] width 4 height 4
checkbox households\? "false"
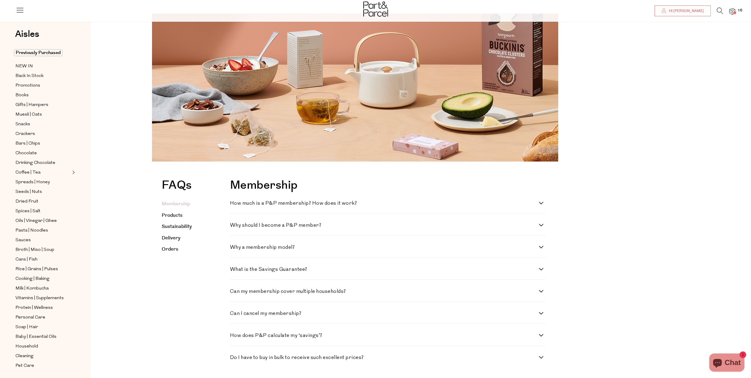
scroll to position [189, 0]
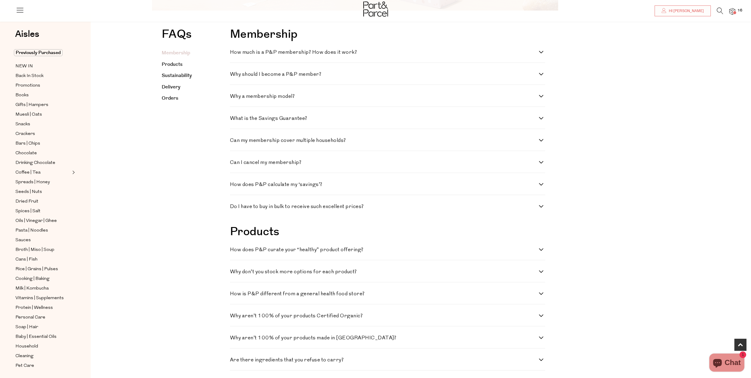
click at [328, 217] on div "Do I have to buy in bulk to receive such excellent prices? Not at all! You shou…" at bounding box center [387, 206] width 315 height 22
click at [329, 209] on h4 "Do I have to buy in bulk to receive such excellent prices?" at bounding box center [384, 206] width 309 height 5
click at [234, 208] on prices\? "Do I have to buy in bulk to receive such excellent prices?" at bounding box center [232, 206] width 4 height 4
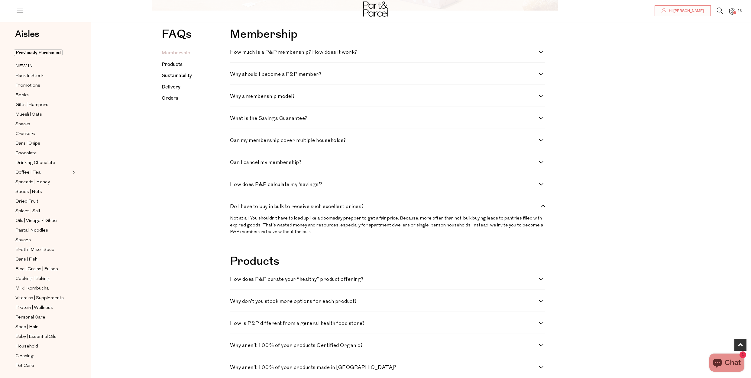
click at [329, 209] on h4 "Do I have to buy in bulk to receive such excellent prices?" at bounding box center [384, 206] width 309 height 5
click at [234, 208] on prices\? "Do I have to buy in bulk to receive such excellent prices?" at bounding box center [232, 206] width 4 height 4
checkbox prices\? "false"
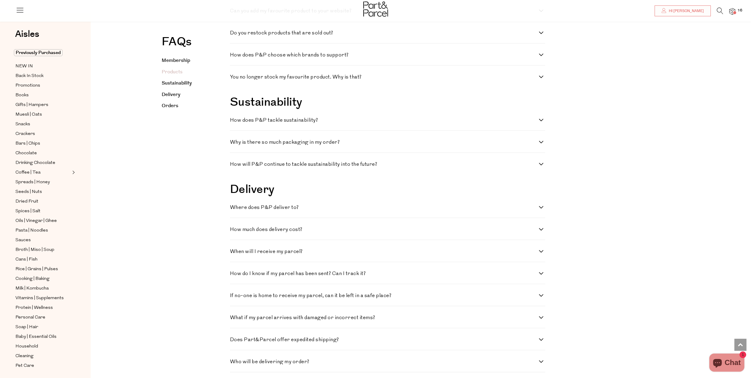
scroll to position [680, 0]
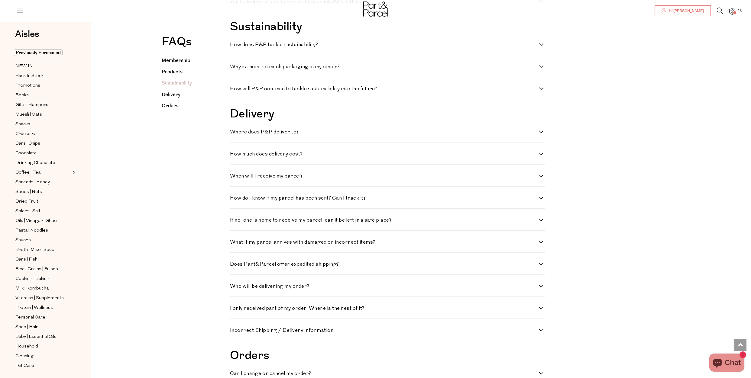
click at [329, 157] on h4 "How much does delivery cost?" at bounding box center [384, 154] width 309 height 5
click at [234, 156] on cost\? "How much does delivery cost?" at bounding box center [232, 154] width 4 height 4
checkbox cost\? "true"
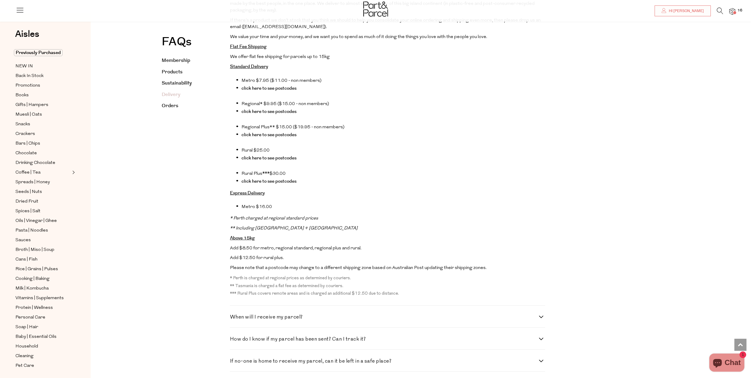
scroll to position [907, 0]
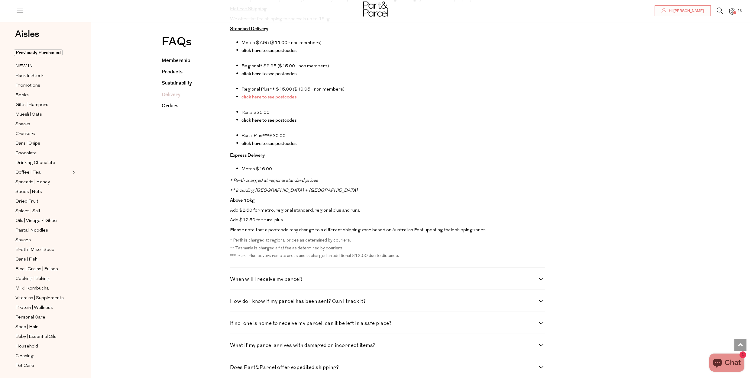
click at [287, 100] on link "click here to see postcodes" at bounding box center [269, 97] width 55 height 6
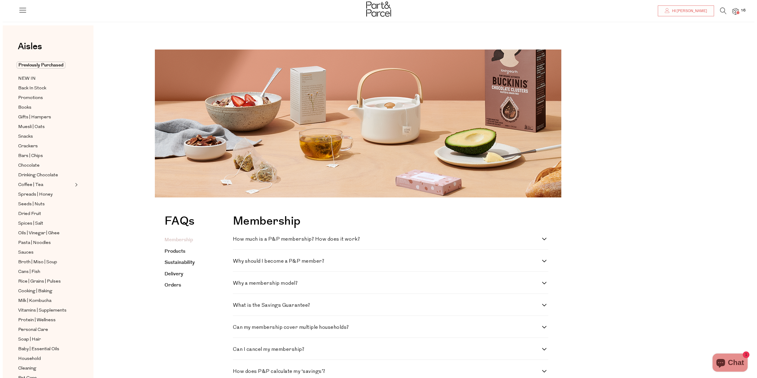
scroll to position [0, 0]
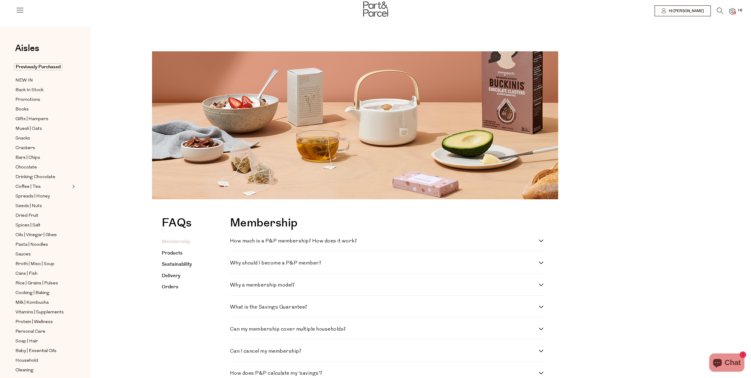
click at [738, 11] on span "16" at bounding box center [740, 10] width 8 height 5
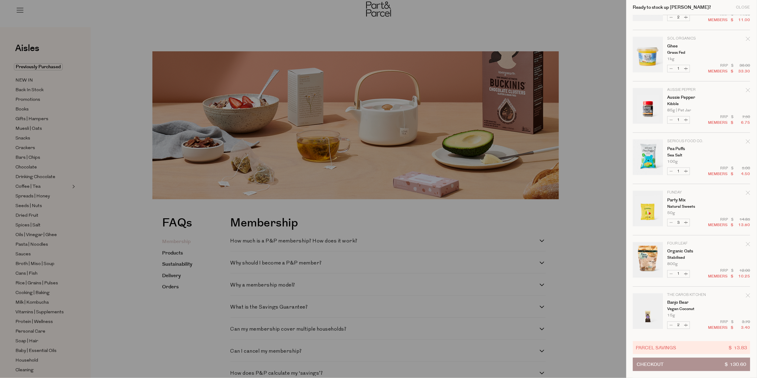
scroll to position [298, 0]
